Goal: Task Accomplishment & Management: Manage account settings

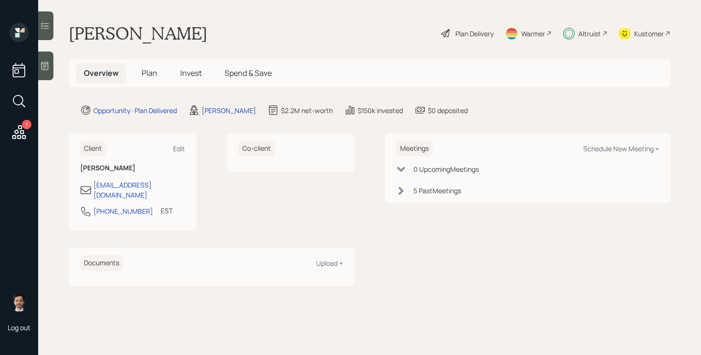
click at [153, 72] on span "Plan" at bounding box center [150, 73] width 16 height 10
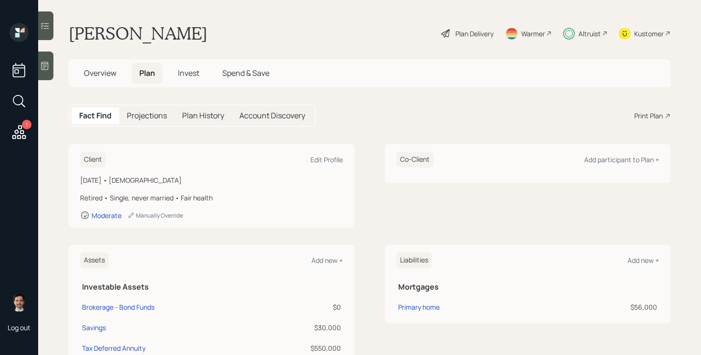
click at [191, 76] on span "Invest" at bounding box center [188, 73] width 21 height 10
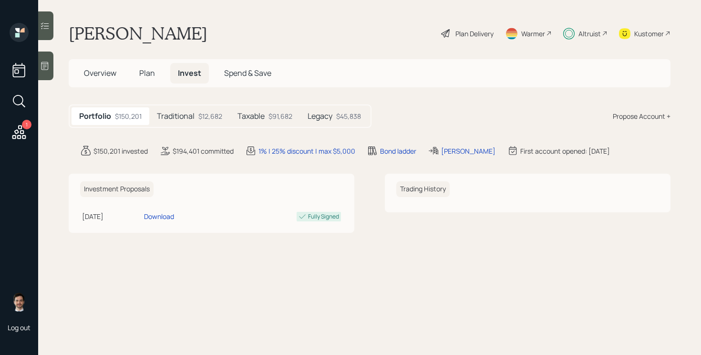
click at [208, 121] on div "$12,682" at bounding box center [210, 116] width 24 height 10
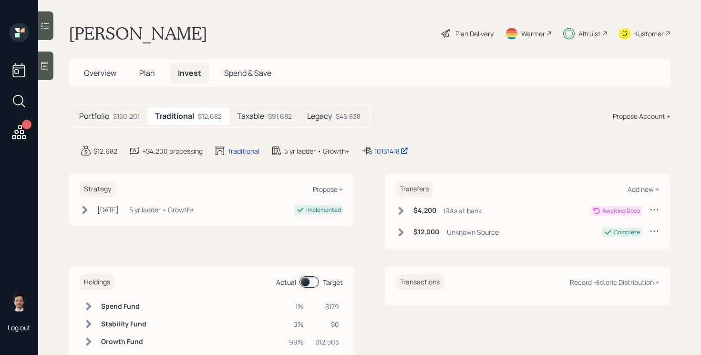
click at [270, 113] on div "$91,682" at bounding box center [280, 116] width 24 height 10
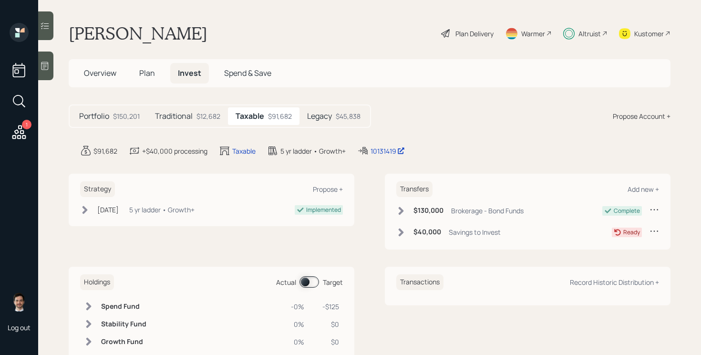
click at [323, 121] on h5 "Legacy" at bounding box center [319, 116] width 25 height 9
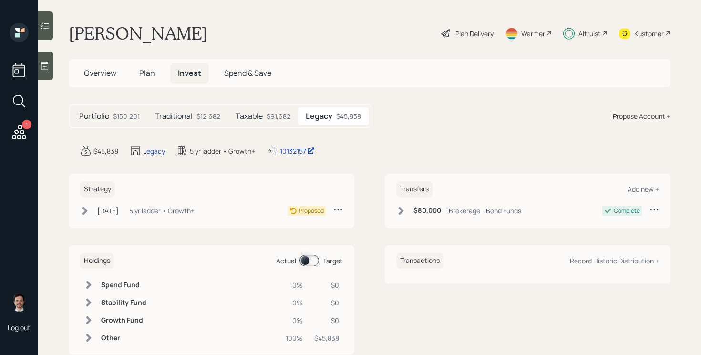
click at [249, 114] on h5 "Taxable" at bounding box center [249, 116] width 27 height 9
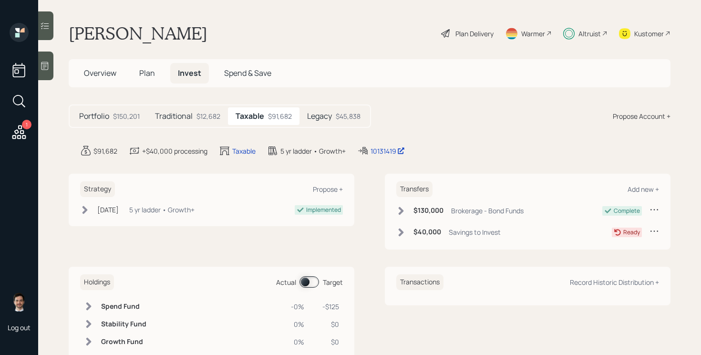
click at [328, 112] on h5 "Legacy" at bounding box center [319, 116] width 25 height 9
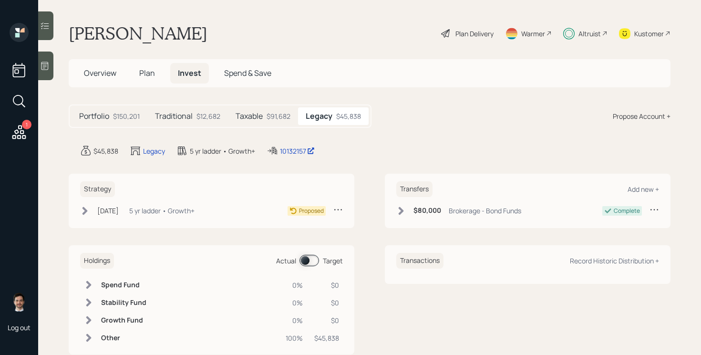
click at [255, 119] on h5 "Taxable" at bounding box center [249, 116] width 27 height 9
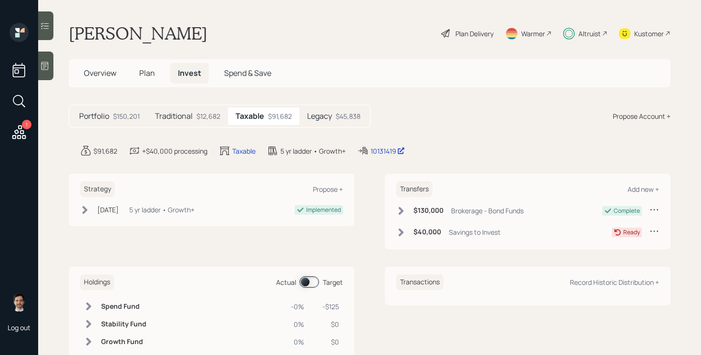
click at [82, 206] on icon at bounding box center [85, 210] width 10 height 10
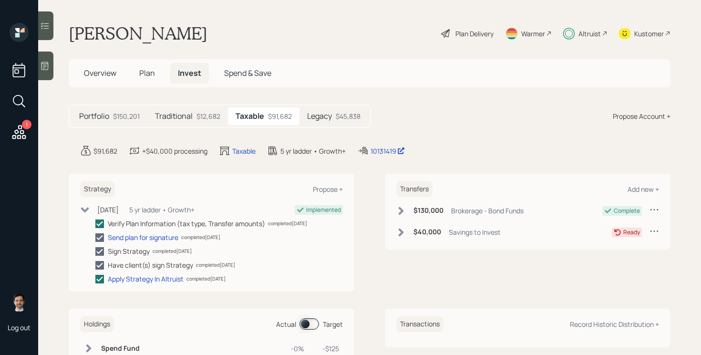
click at [329, 113] on h5 "Legacy" at bounding box center [319, 116] width 25 height 9
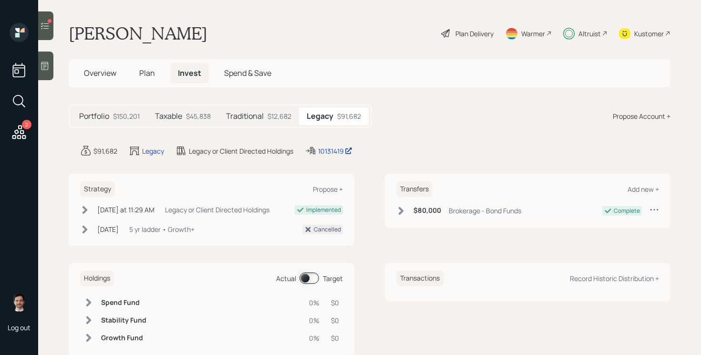
click at [174, 119] on h5 "Taxable" at bounding box center [168, 116] width 27 height 9
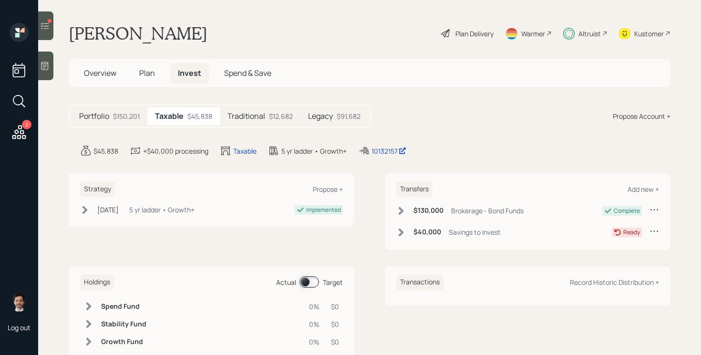
click at [47, 28] on icon at bounding box center [45, 25] width 8 height 7
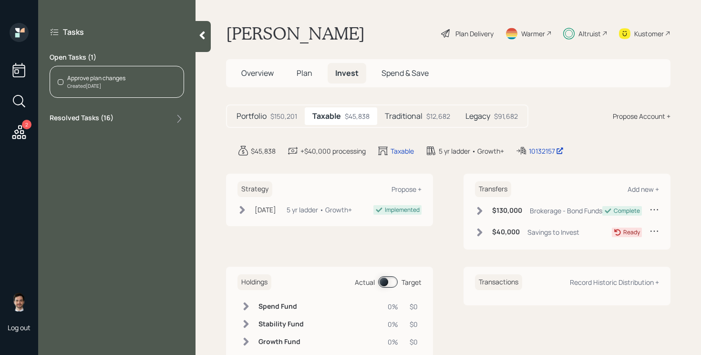
click at [140, 83] on div "Approve plan changes Created [DATE]" at bounding box center [117, 82] width 134 height 32
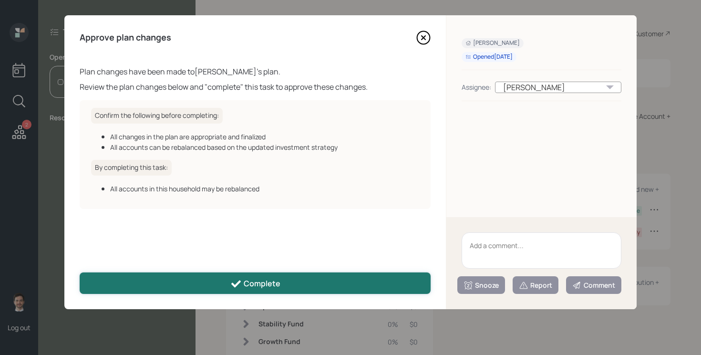
click at [236, 286] on icon at bounding box center [235, 283] width 11 height 11
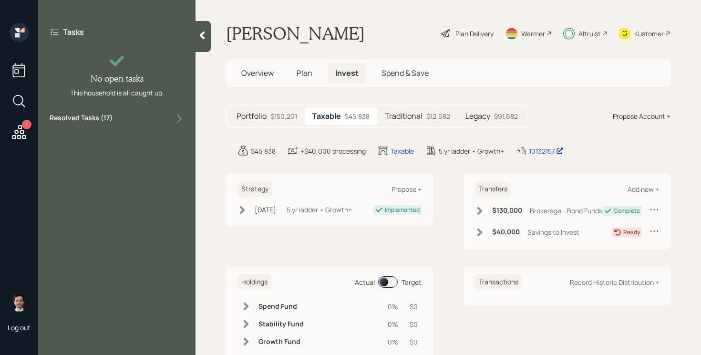
click at [254, 288] on h6 "Holdings" at bounding box center [254, 282] width 34 height 16
click at [198, 43] on div at bounding box center [203, 36] width 15 height 31
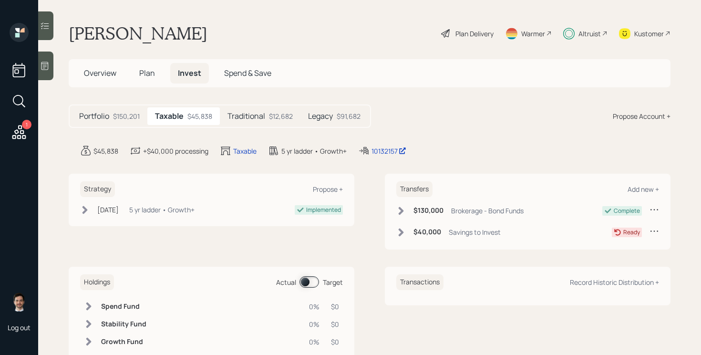
click at [656, 230] on icon at bounding box center [654, 231] width 10 height 10
click at [609, 259] on div "Cancel Transfer" at bounding box center [624, 258] width 69 height 9
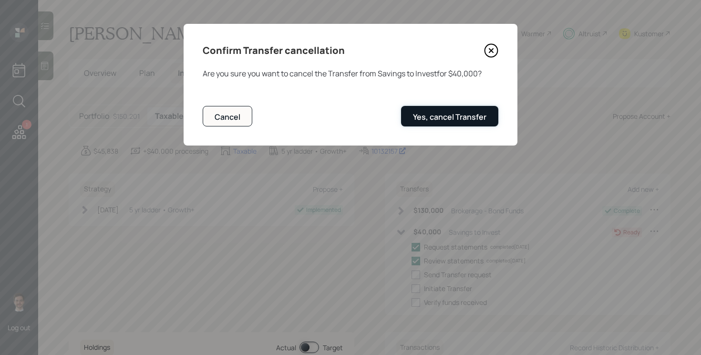
click at [470, 116] on div "Yes, cancel Transfer" at bounding box center [449, 117] width 73 height 10
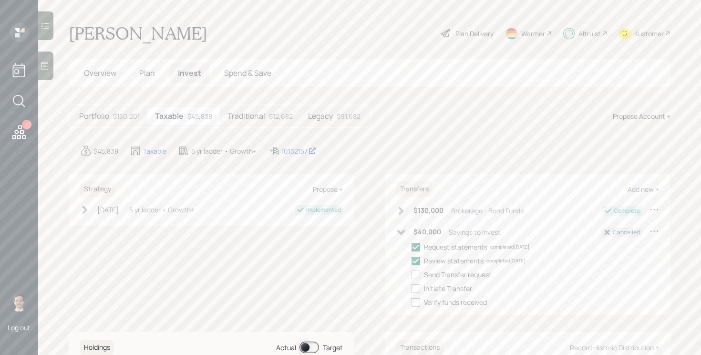
click at [254, 120] on h5 "Traditional" at bounding box center [246, 116] width 38 height 9
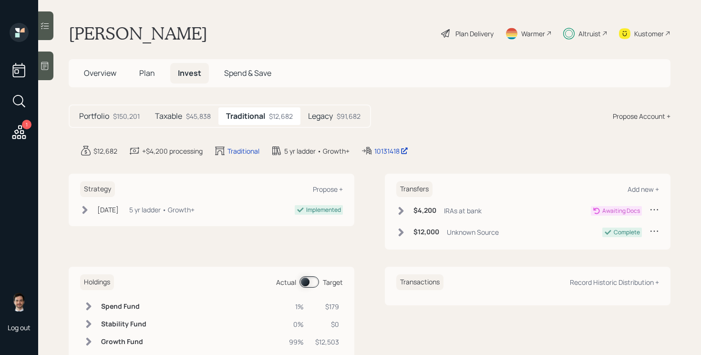
click at [333, 117] on h5 "Legacy" at bounding box center [320, 116] width 25 height 9
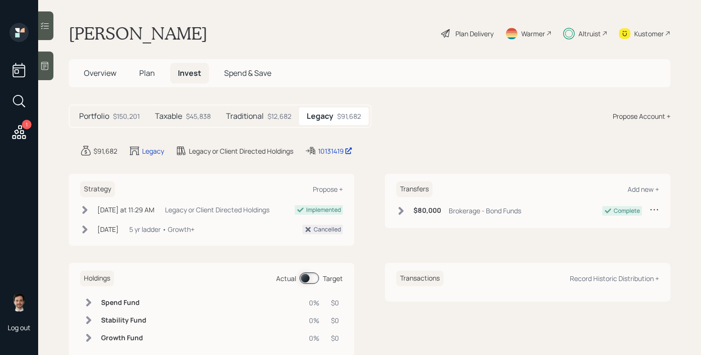
click at [251, 114] on h5 "Traditional" at bounding box center [245, 116] width 38 height 9
